Goal: Information Seeking & Learning: Learn about a topic

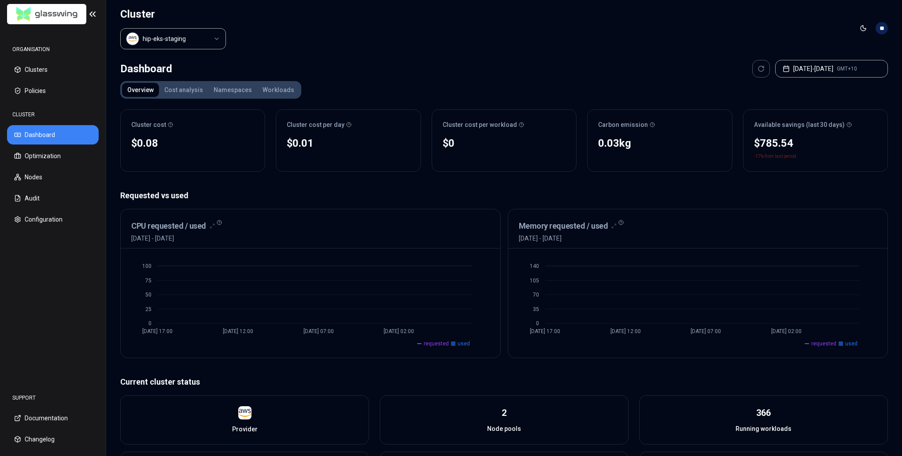
click at [187, 39] on html "ORGANISATION Clusters Policies CLUSTER Dashboard Optimization Nodes Audit Confi…" at bounding box center [451, 228] width 902 height 456
click at [46, 155] on button "Optimization" at bounding box center [53, 155] width 92 height 19
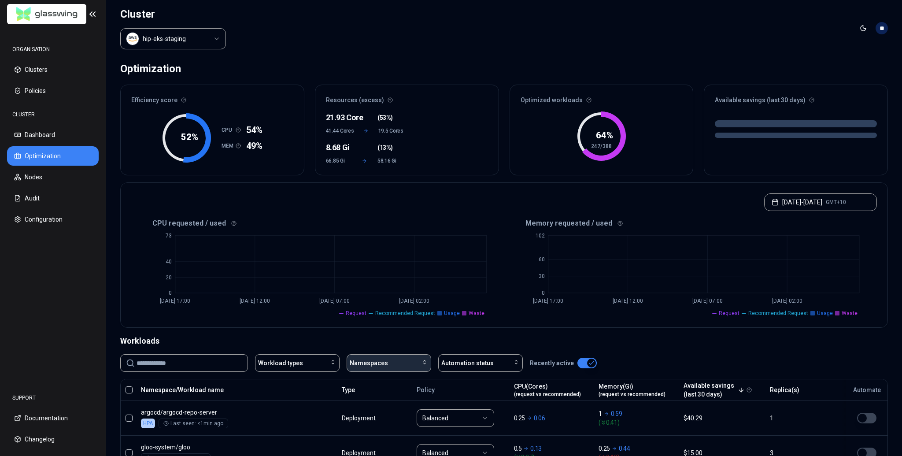
click at [389, 355] on button "Namespaces" at bounding box center [389, 363] width 85 height 18
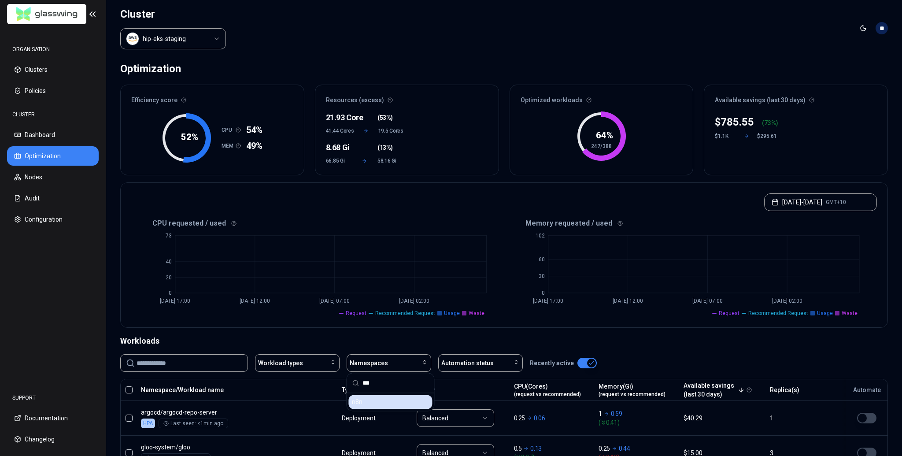
type input "***"
click at [375, 397] on div "n8n" at bounding box center [390, 402] width 84 height 14
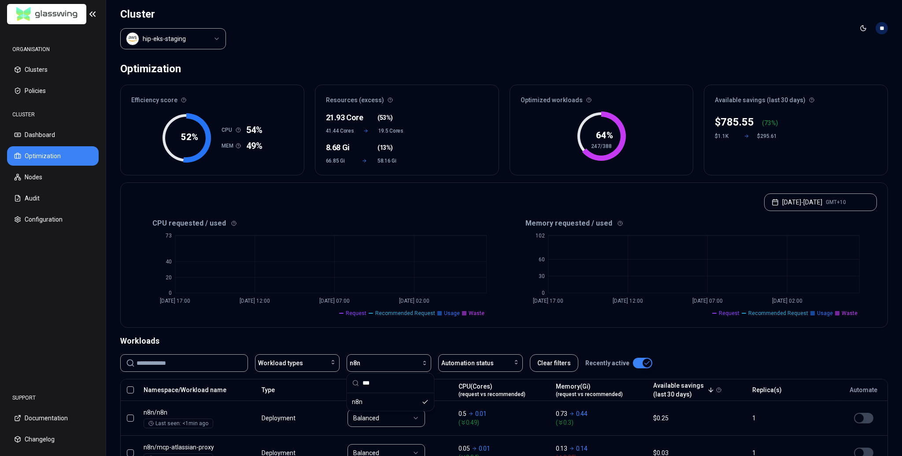
click at [430, 339] on div "Workloads" at bounding box center [504, 341] width 768 height 12
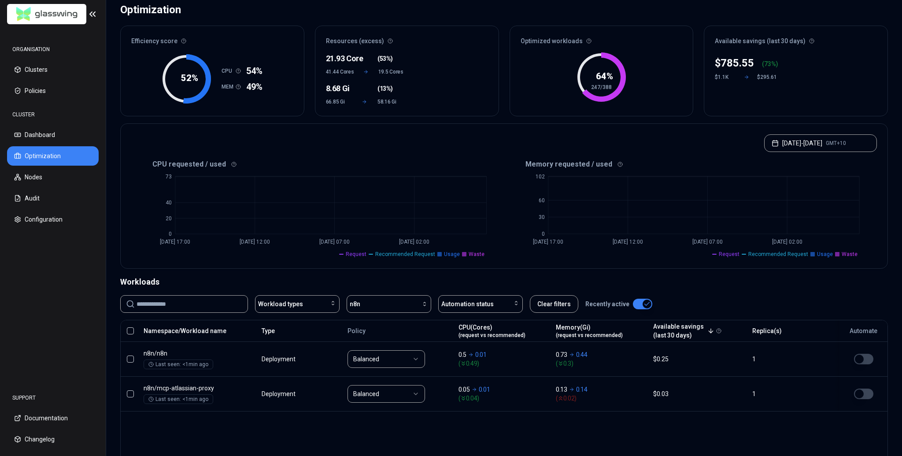
scroll to position [50, 0]
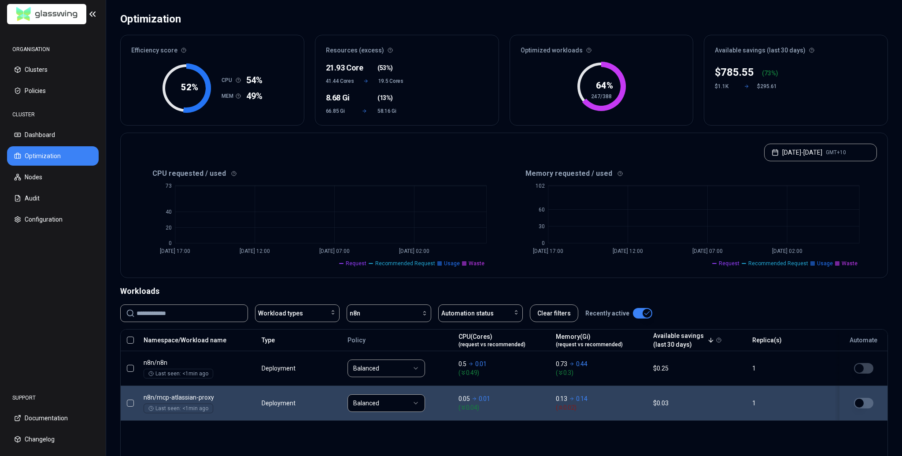
click at [866, 403] on button "button" at bounding box center [863, 403] width 19 height 11
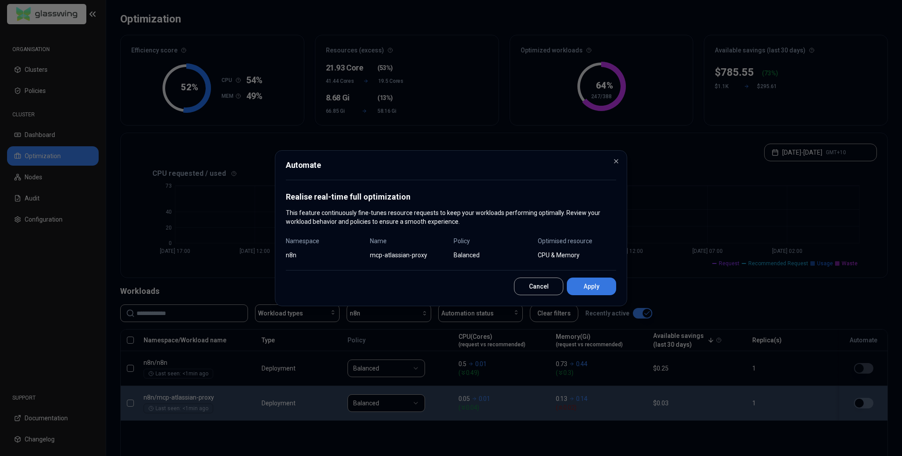
drag, startPoint x: 610, startPoint y: 304, endPoint x: 605, endPoint y: 291, distance: 14.2
click at [610, 304] on div "Automate Realise real-time full optimization This feature continuously fine-tun…" at bounding box center [451, 228] width 352 height 156
click at [605, 290] on button "Apply" at bounding box center [591, 287] width 49 height 18
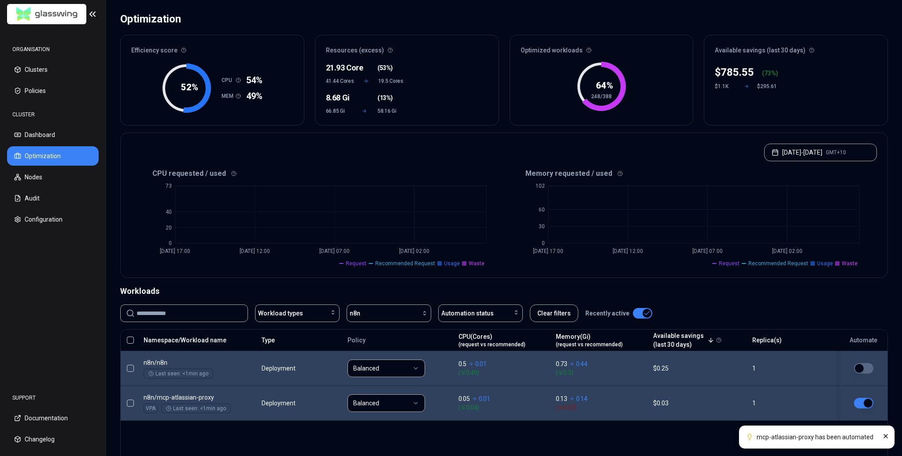
click at [778, 375] on body "mcp-atlassian-proxy has been automated ORGANISATION Clusters Policies CLUSTER D…" at bounding box center [451, 228] width 902 height 456
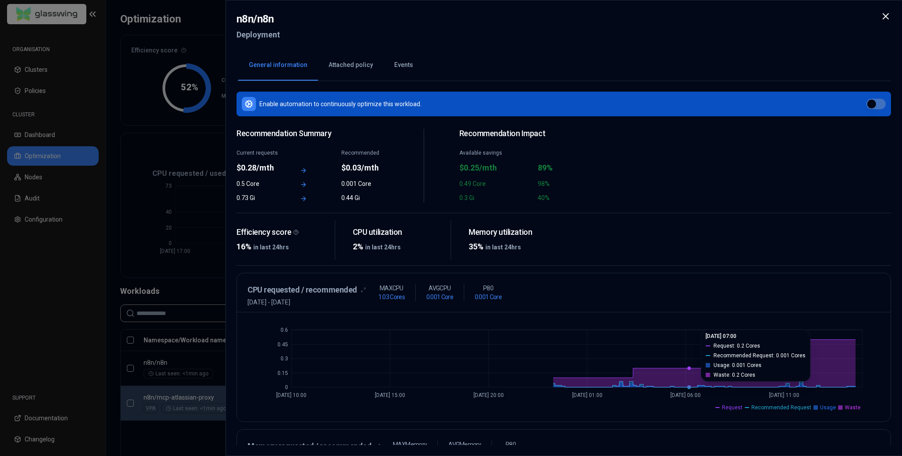
click at [205, 187] on div at bounding box center [451, 228] width 902 height 456
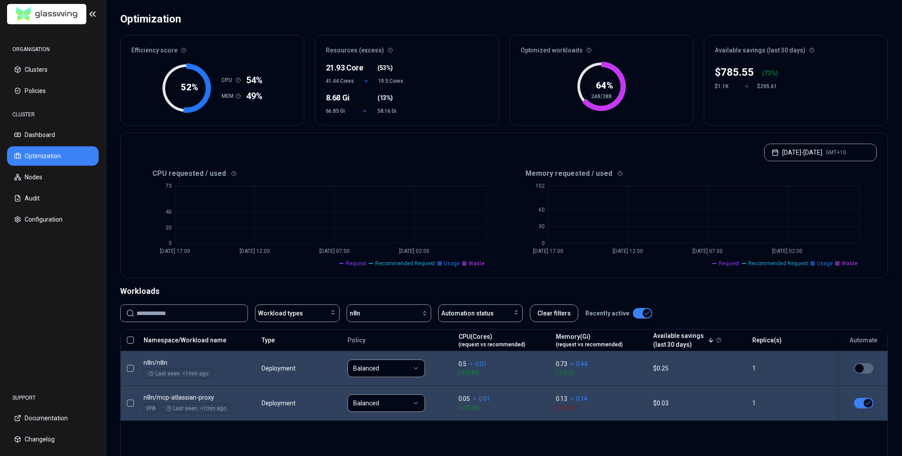
click at [768, 358] on body "ORGANISATION Clusters Policies CLUSTER Dashboard Optimization Nodes Audit Confi…" at bounding box center [451, 228] width 902 height 456
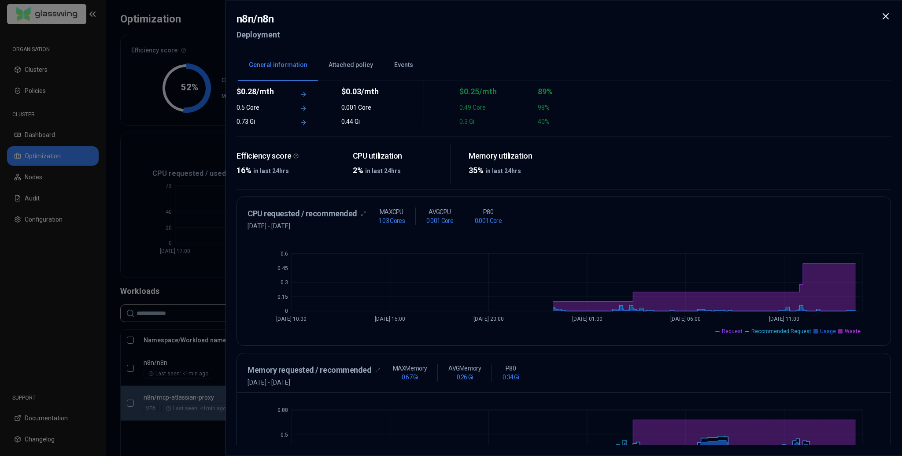
scroll to position [132, 0]
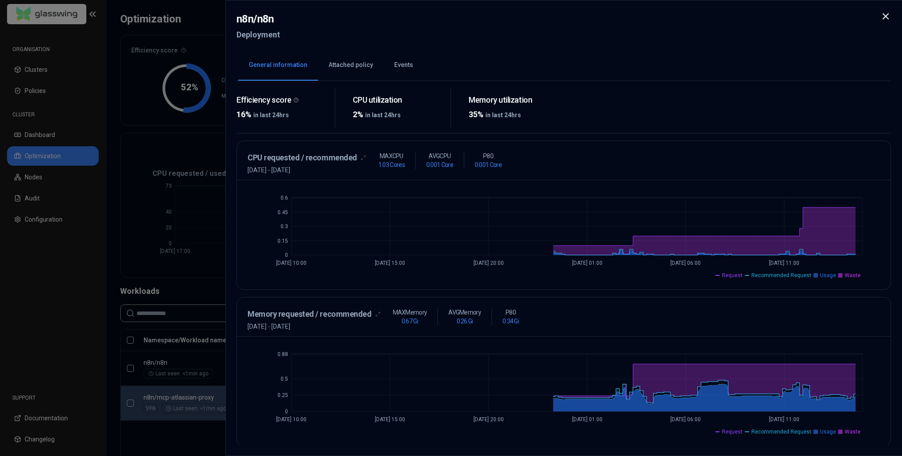
click at [882, 20] on icon at bounding box center [886, 16] width 11 height 11
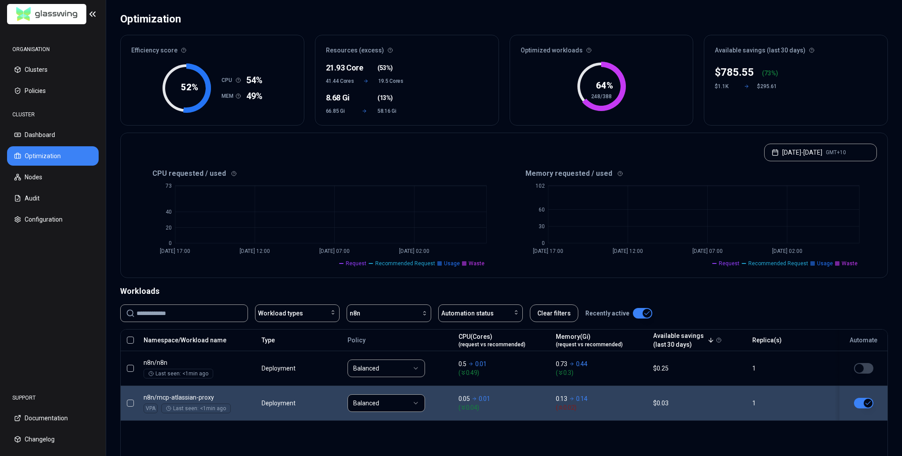
click at [744, 300] on div "Workloads Workload types n8n Automation status Clear filters Recently active Na…" at bounding box center [504, 407] width 768 height 245
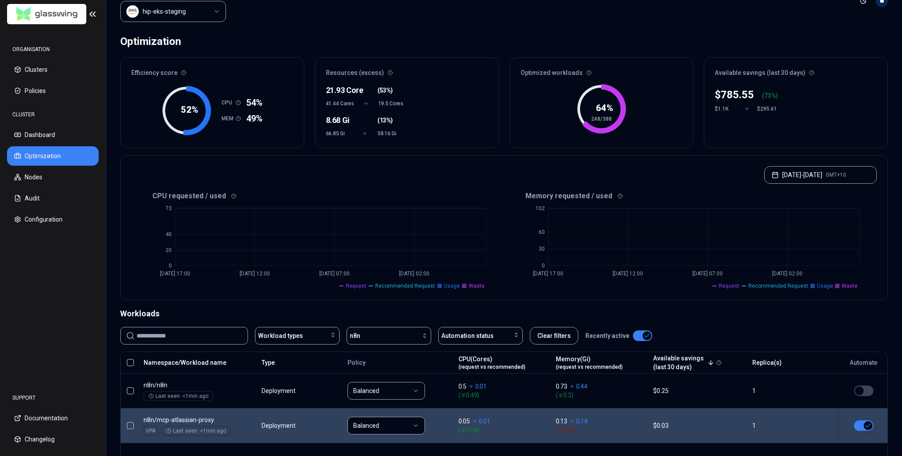
scroll to position [42, 0]
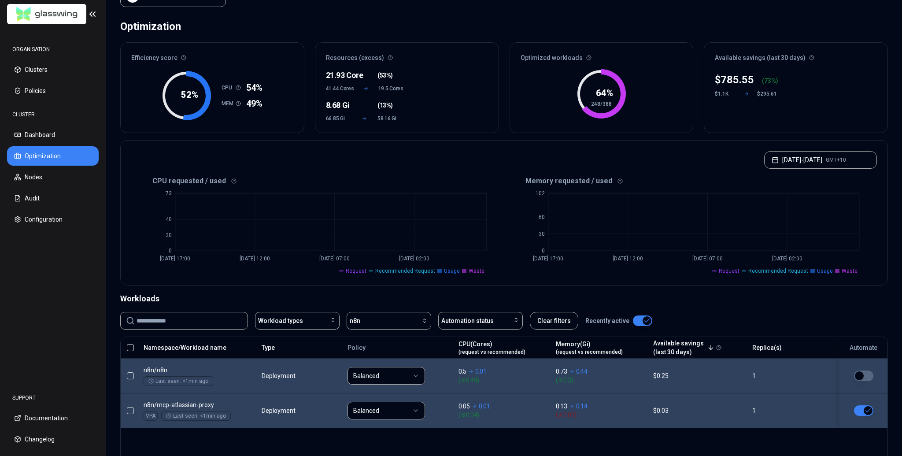
click at [652, 390] on body "ORGANISATION Clusters Policies CLUSTER Dashboard Optimization Nodes Audit Confi…" at bounding box center [451, 228] width 902 height 456
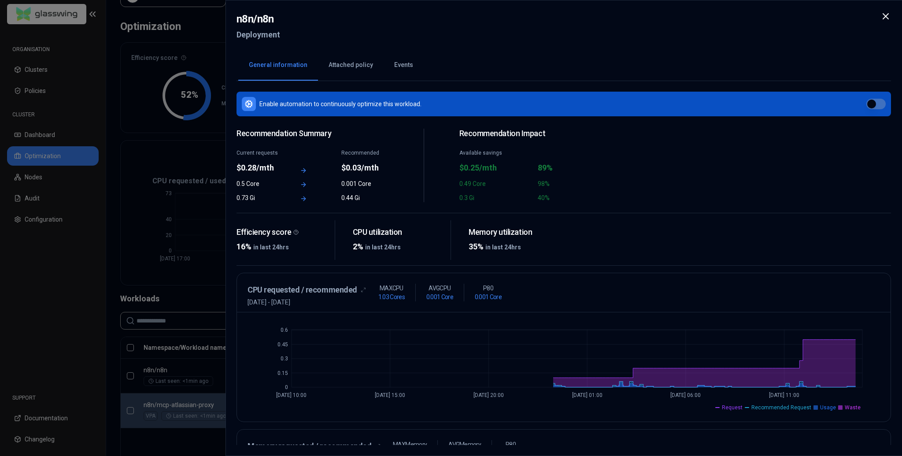
click at [170, 149] on div at bounding box center [451, 228] width 902 height 456
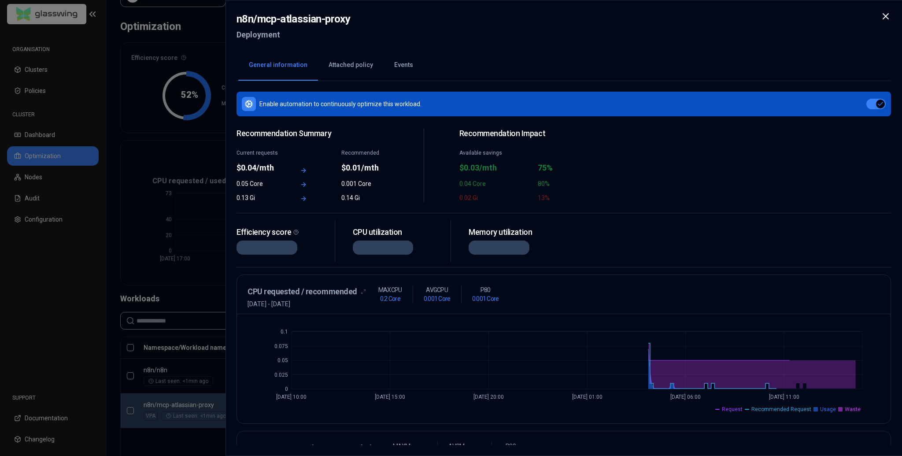
click at [186, 156] on div at bounding box center [451, 228] width 902 height 456
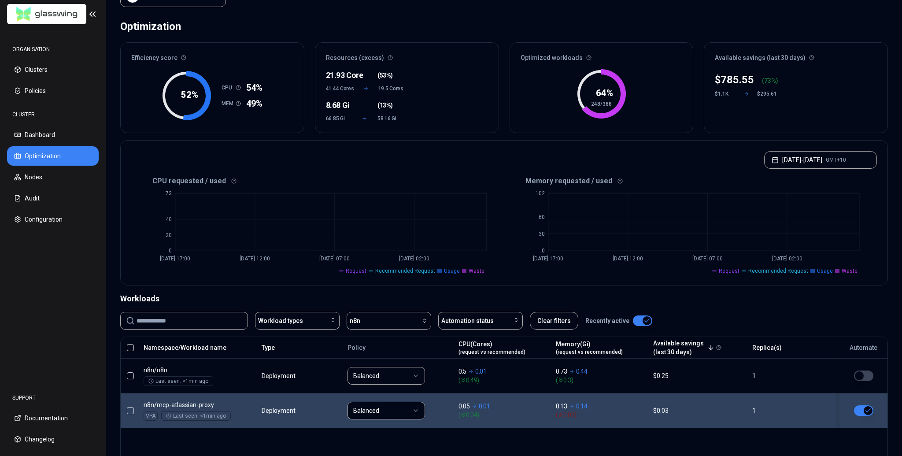
click at [585, 295] on div "Workloads" at bounding box center [504, 298] width 768 height 12
click at [426, 298] on div "Workloads" at bounding box center [504, 298] width 768 height 12
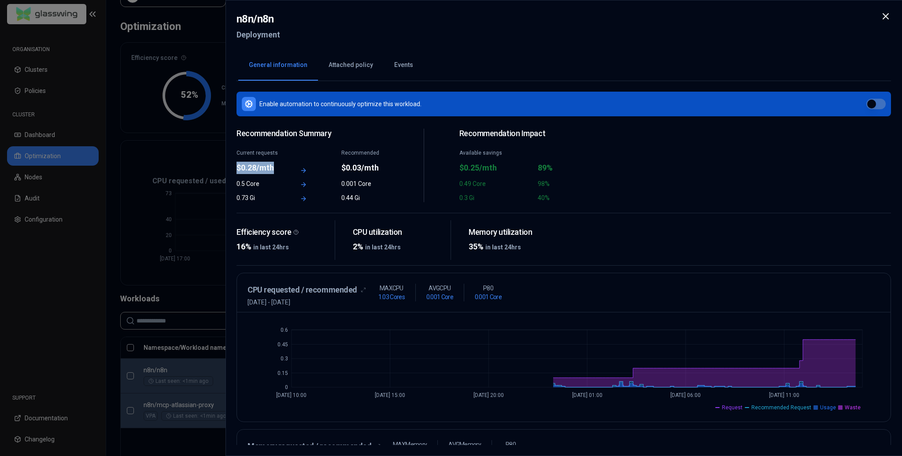
drag, startPoint x: 236, startPoint y: 167, endPoint x: 278, endPoint y: 169, distance: 42.8
click at [278, 169] on div "n8n / n8n Deployment General information Attached policy Events Enable automati…" at bounding box center [564, 228] width 677 height 456
click at [274, 197] on div "0.73 Gi" at bounding box center [260, 197] width 47 height 9
drag, startPoint x: 239, startPoint y: 167, endPoint x: 280, endPoint y: 196, distance: 50.2
click at [270, 170] on div "$0.28/mth" at bounding box center [260, 168] width 47 height 12
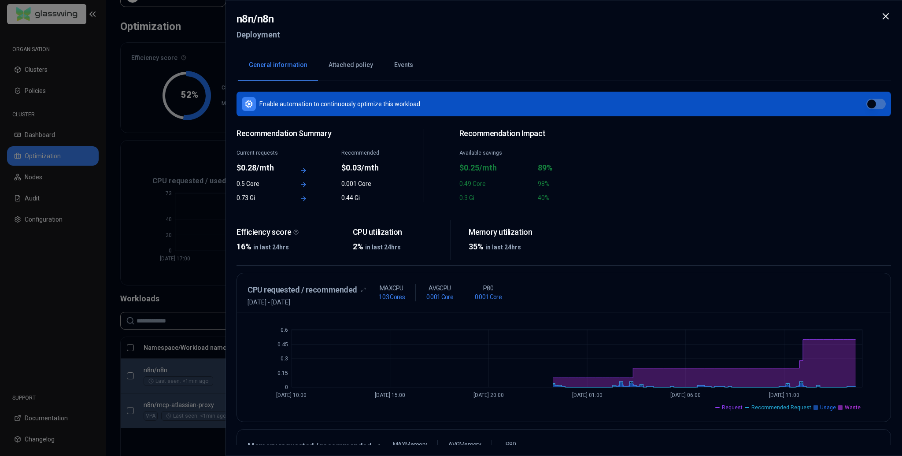
click at [279, 200] on div "0.73 Gi" at bounding box center [260, 197] width 47 height 9
drag, startPoint x: 236, startPoint y: 166, endPoint x: 274, endPoint y: 165, distance: 38.3
click at [274, 165] on div "$0.28/mth" at bounding box center [260, 168] width 47 height 12
click at [163, 323] on div at bounding box center [451, 228] width 902 height 456
drag, startPoint x: 284, startPoint y: 167, endPoint x: 227, endPoint y: 170, distance: 56.4
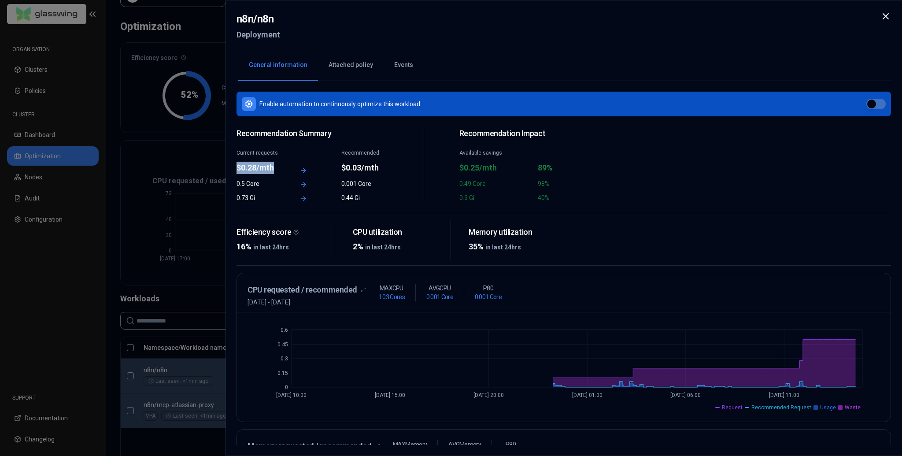
click at [227, 168] on div "n8n / n8n Deployment General information Attached policy Events Enable automati…" at bounding box center [564, 228] width 677 height 456
click at [240, 169] on div "$0.28/mth" at bounding box center [260, 168] width 47 height 12
drag, startPoint x: 238, startPoint y: 169, endPoint x: 284, endPoint y: 171, distance: 46.3
click at [282, 168] on div "$0.28/mth" at bounding box center [260, 168] width 47 height 12
click at [285, 174] on div "Recommendation Summary Current requests $0.28/mth Recommended $0.03/mth 0.5 Cor…" at bounding box center [313, 166] width 152 height 74
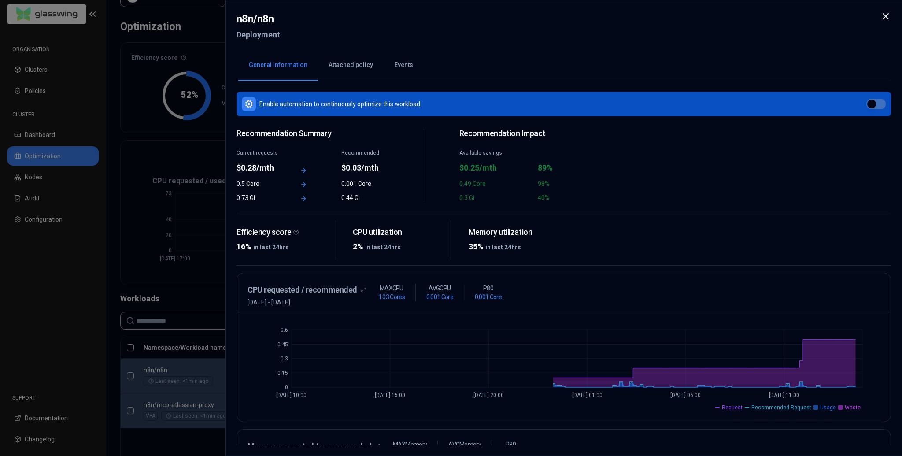
click at [271, 169] on div "$0.28/mth" at bounding box center [260, 168] width 47 height 12
drag, startPoint x: 274, startPoint y: 169, endPoint x: 224, endPoint y: 169, distance: 50.2
click at [225, 169] on body "ORGANISATION Clusters Policies CLUSTER Dashboard Optimization Nodes Audit Confi…" at bounding box center [451, 228] width 902 height 456
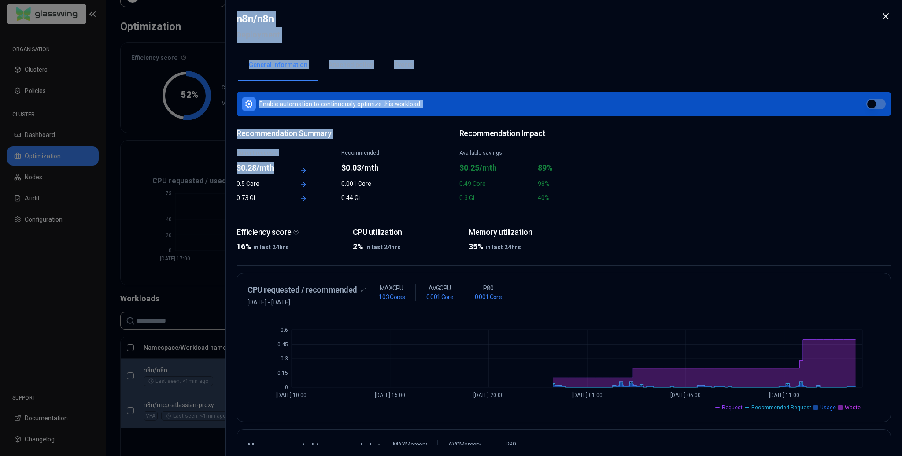
click at [231, 174] on div "n8n / n8n Deployment General information Attached policy Events Enable automati…" at bounding box center [564, 228] width 677 height 456
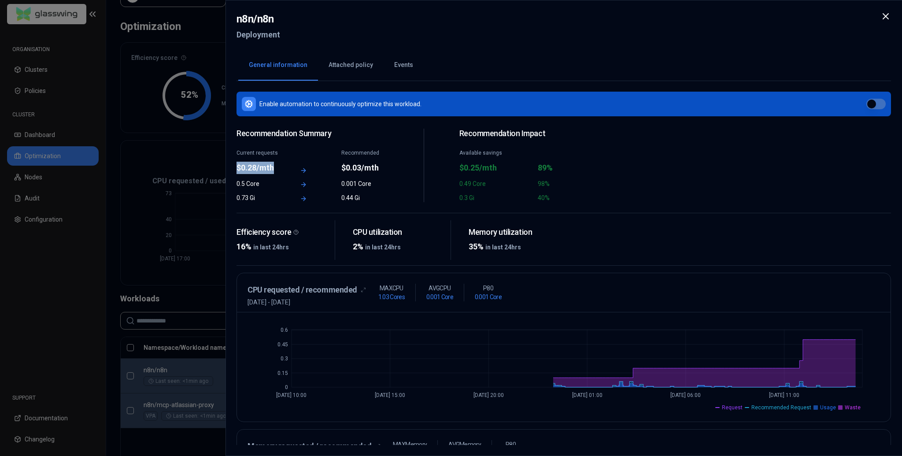
drag, startPoint x: 234, startPoint y: 170, endPoint x: 285, endPoint y: 170, distance: 51.5
click at [285, 170] on div "n8n / n8n Deployment General information Attached policy Events Enable automati…" at bounding box center [564, 228] width 677 height 456
click at [285, 167] on div "Current requests $0.28/mth Recommended $0.03/mth" at bounding box center [313, 161] width 152 height 25
click at [260, 179] on div "0.5 Core" at bounding box center [260, 183] width 47 height 9
click at [249, 185] on div "0.5 Core" at bounding box center [260, 183] width 47 height 9
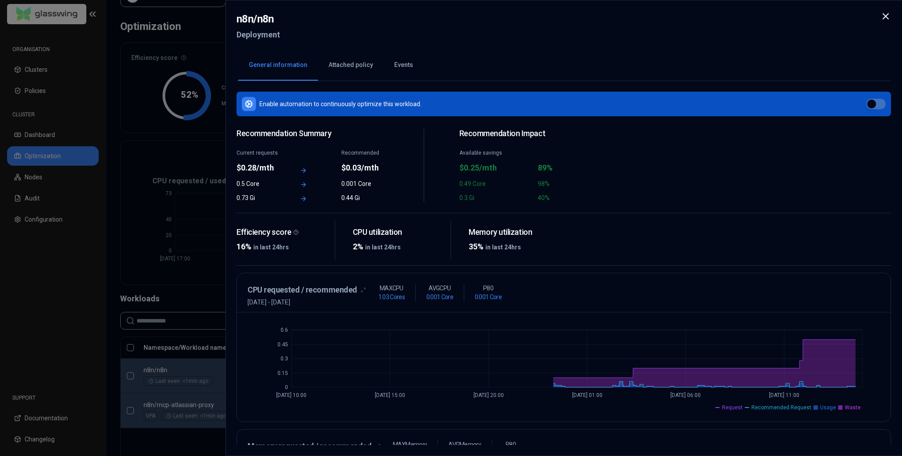
click at [249, 184] on div "0.5 Core" at bounding box center [260, 183] width 47 height 9
click at [257, 179] on div "0.5 Core" at bounding box center [260, 183] width 47 height 9
click at [258, 167] on div "$0.28/mth" at bounding box center [260, 168] width 47 height 12
click at [276, 170] on div "$0.28/mth" at bounding box center [260, 168] width 47 height 12
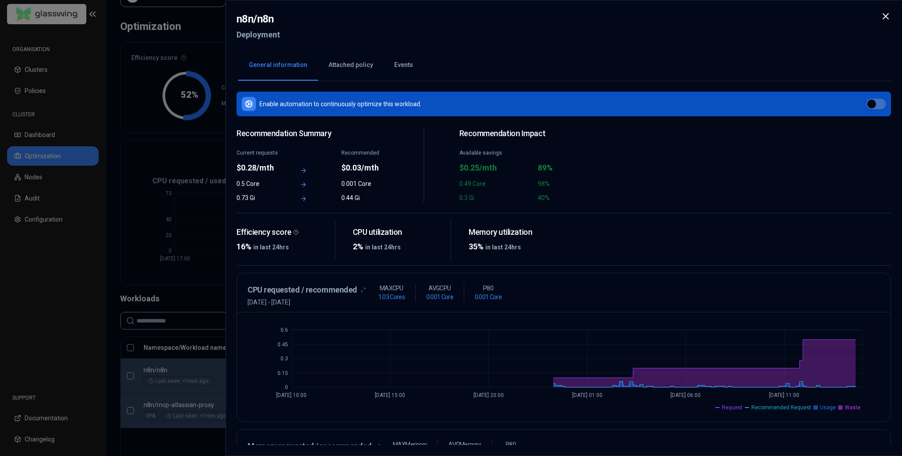
click at [271, 167] on div "$0.28/mth" at bounding box center [260, 168] width 47 height 12
click at [302, 258] on div "Efficiency score 16% in last 24hrs" at bounding box center [286, 240] width 99 height 40
click at [265, 197] on div "0.73 Gi" at bounding box center [260, 197] width 47 height 9
click at [204, 239] on div at bounding box center [451, 228] width 902 height 456
